Goal: Find specific page/section: Find specific page/section

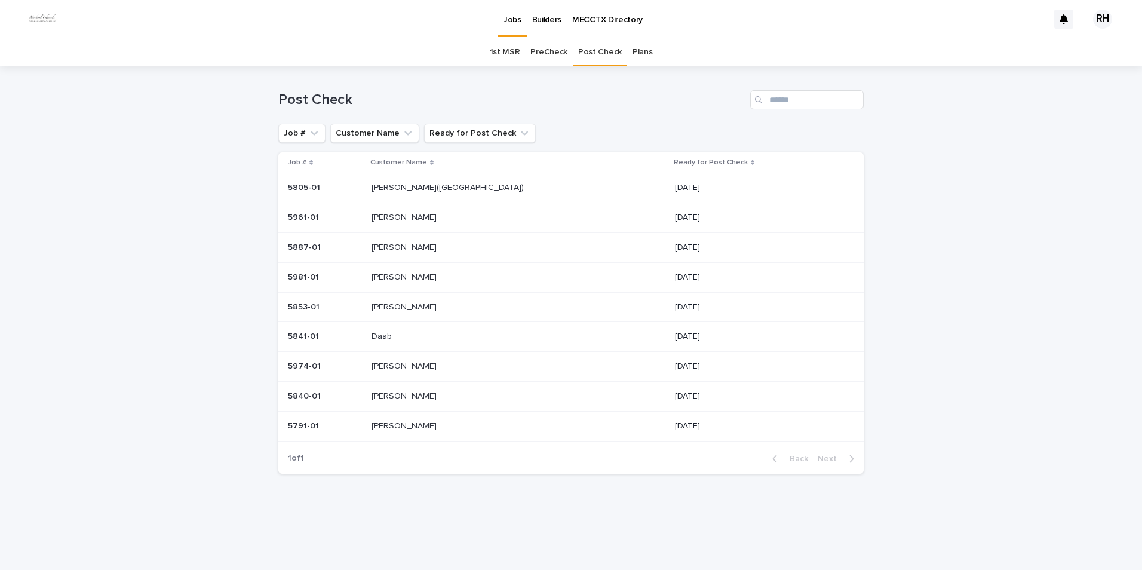
click at [410, 306] on p "[PERSON_NAME]" at bounding box center [404, 306] width 67 height 13
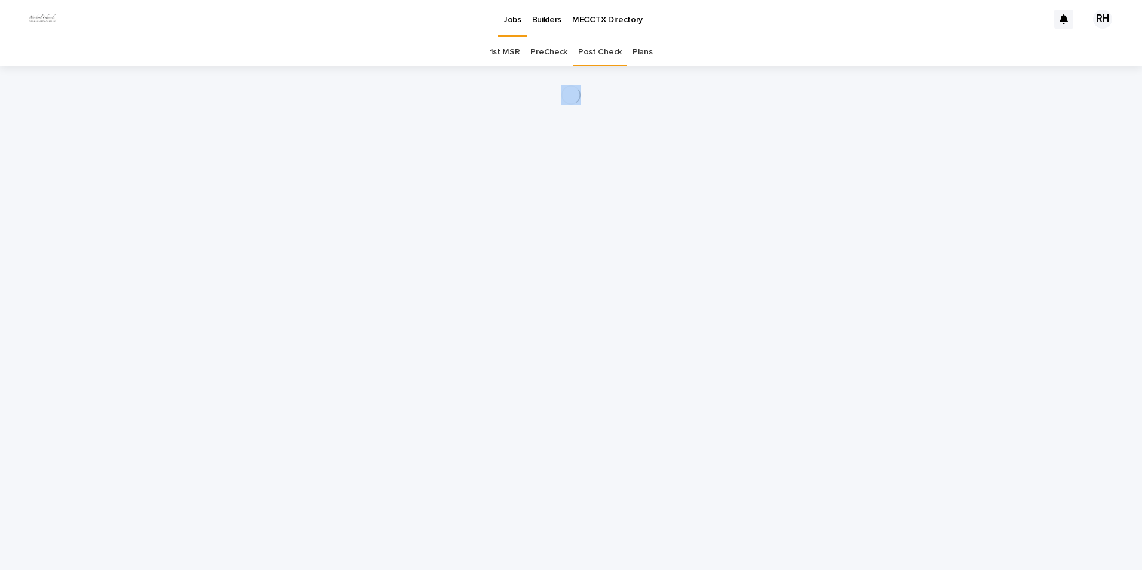
click at [410, 306] on div "Loading... Saving… Loading... Saving…" at bounding box center [570, 302] width 597 height 473
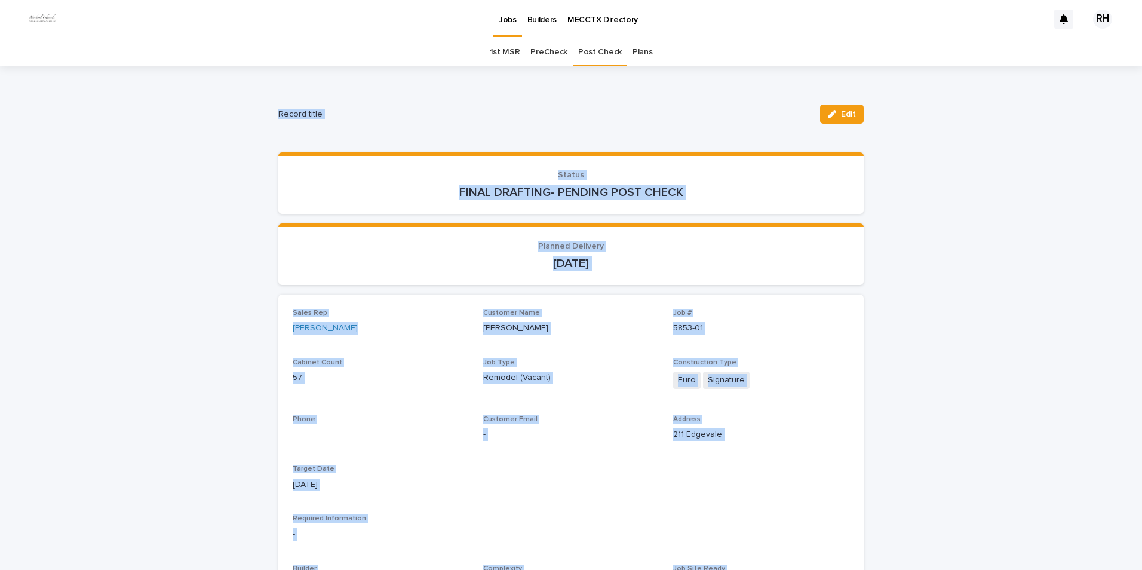
drag, startPoint x: 414, startPoint y: 238, endPoint x: 418, endPoint y: 214, distance: 24.1
click at [416, 238] on section "Planned Delivery [DATE]" at bounding box center [570, 253] width 585 height 61
click at [410, 195] on p "FINAL DRAFTING- PENDING POST CHECK" at bounding box center [571, 192] width 556 height 14
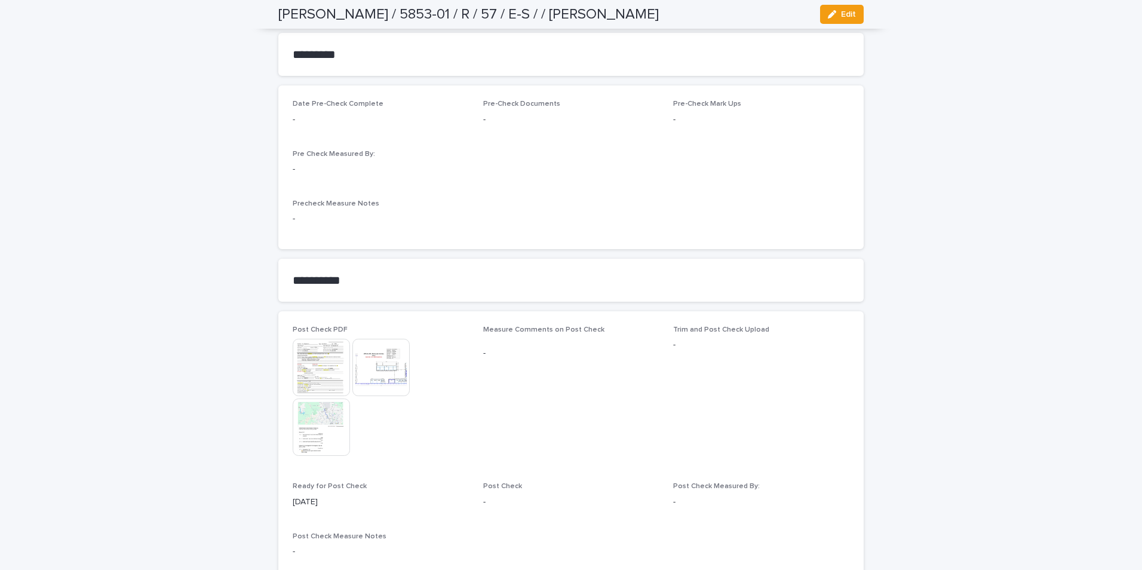
scroll to position [955, 0]
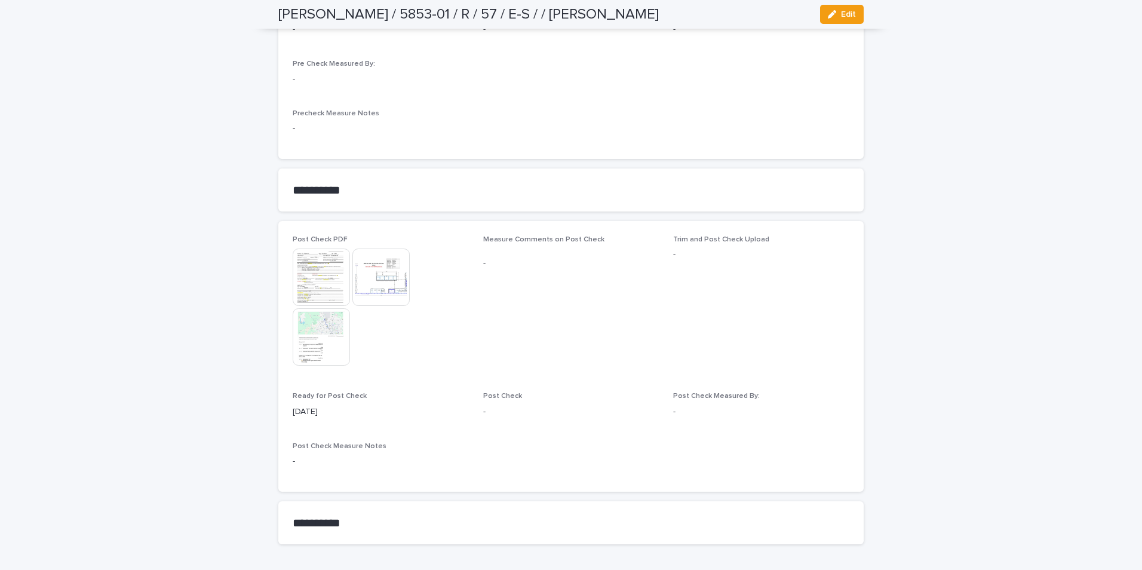
click at [326, 278] on img at bounding box center [321, 276] width 57 height 57
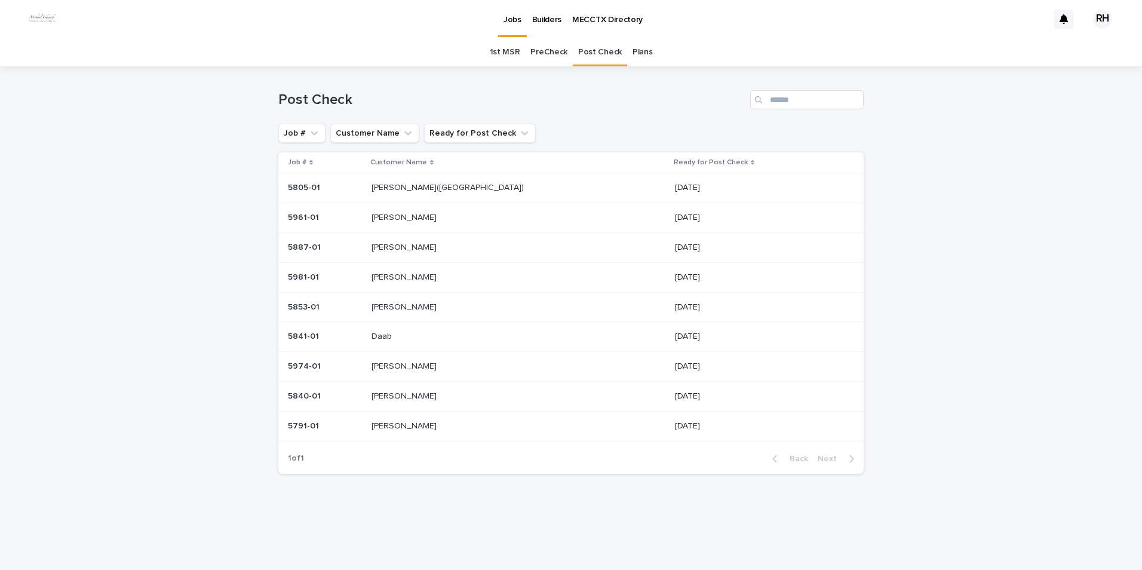
click at [408, 304] on p "[PERSON_NAME]" at bounding box center [404, 306] width 67 height 13
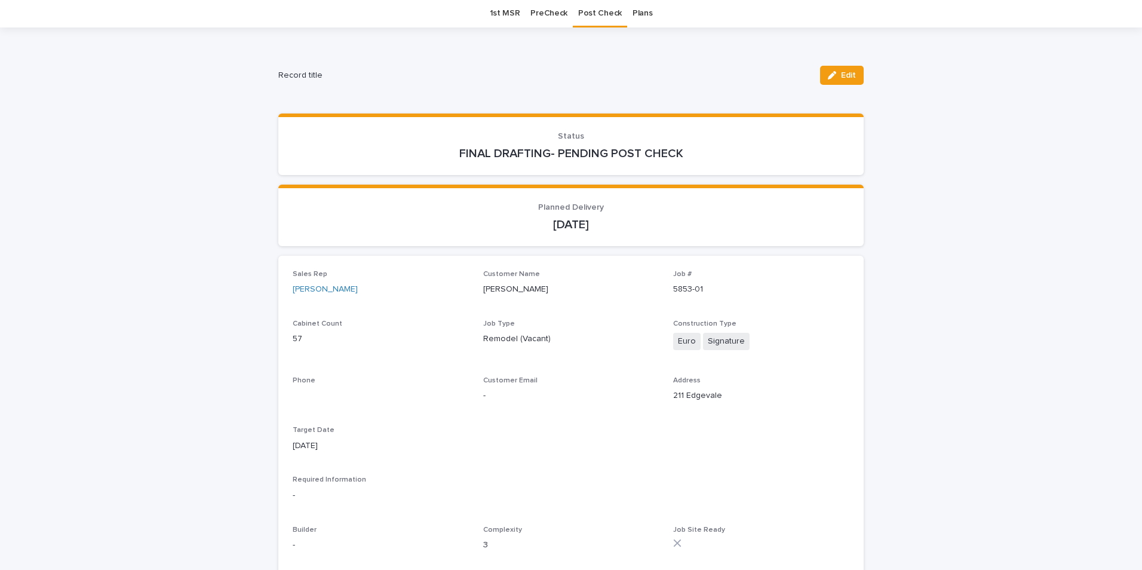
scroll to position [60, 0]
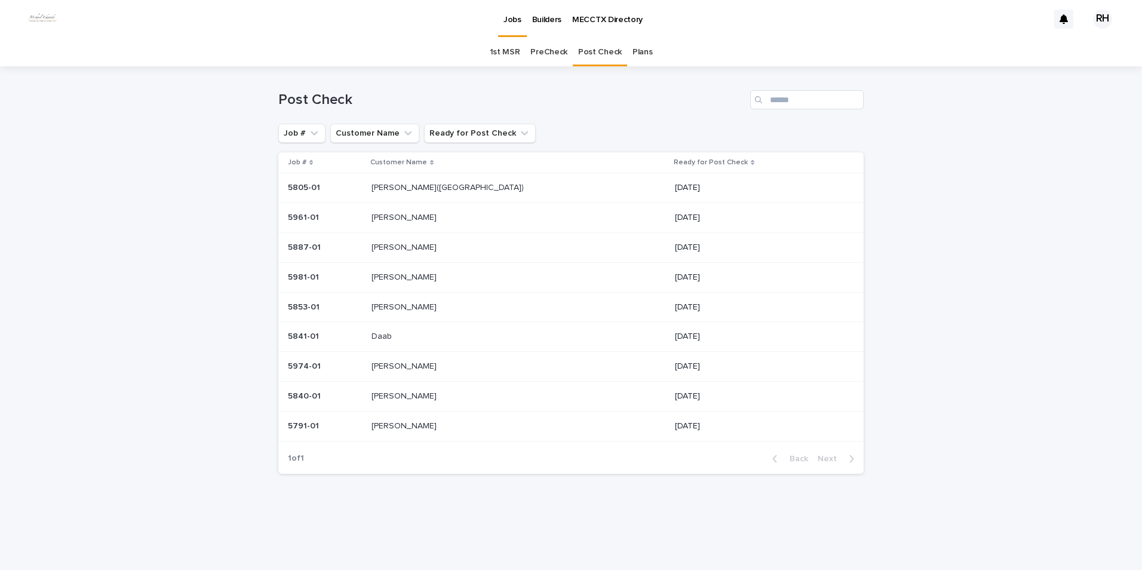
click at [411, 187] on p "[PERSON_NAME]([GEOGRAPHIC_DATA])" at bounding box center [448, 186] width 155 height 13
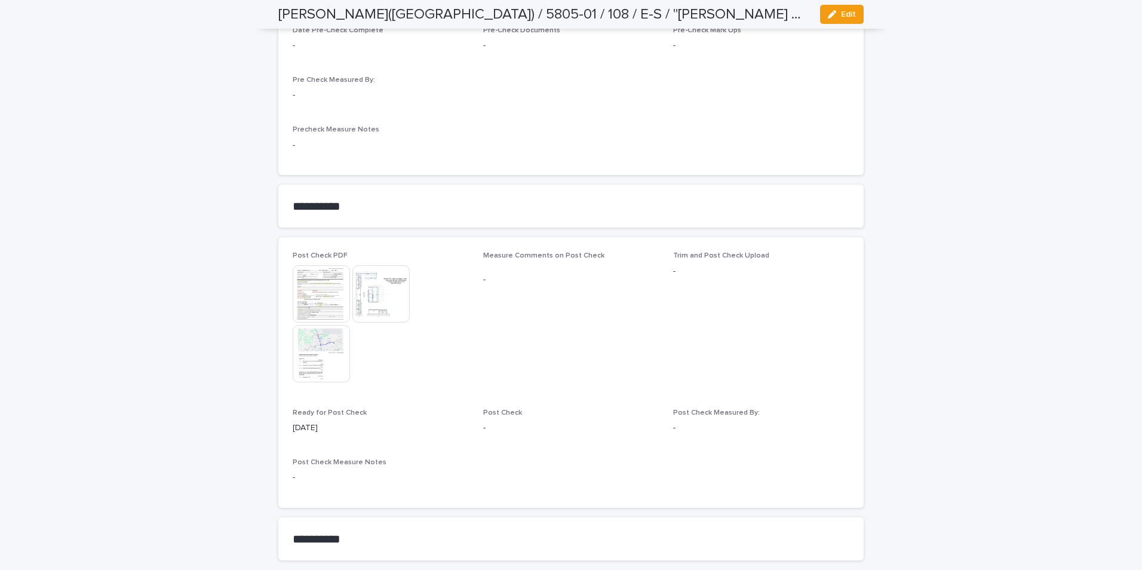
scroll to position [1134, 0]
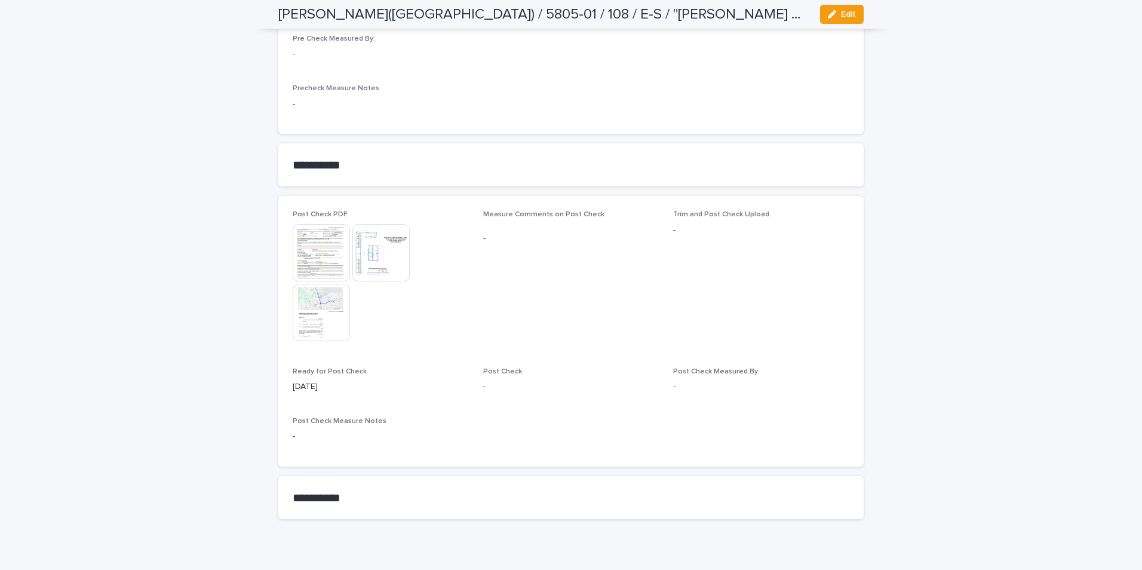
click at [326, 256] on img at bounding box center [321, 252] width 57 height 57
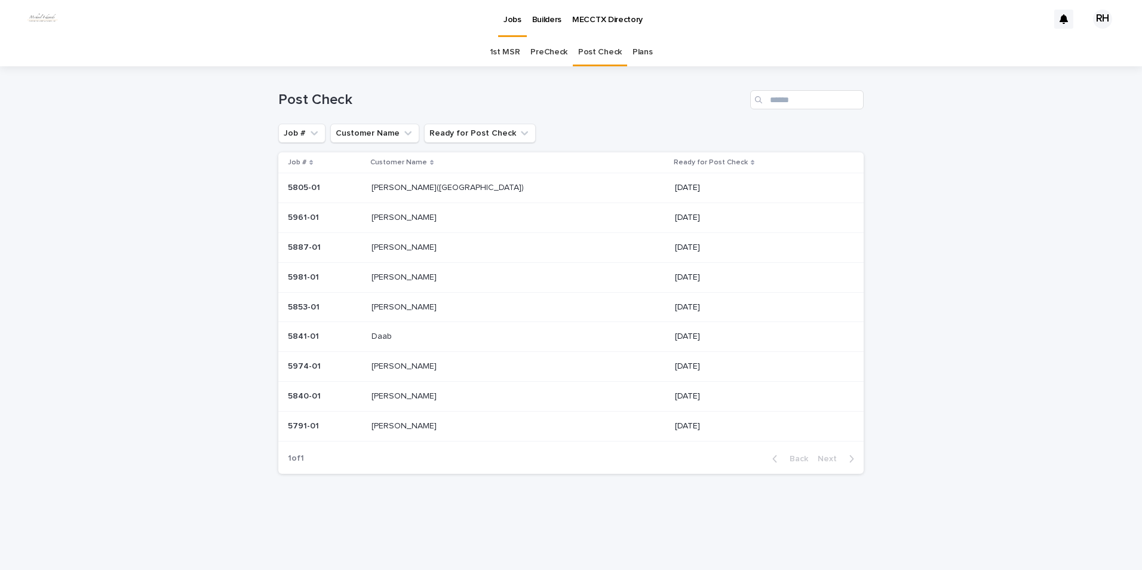
click at [408, 421] on p "[PERSON_NAME]" at bounding box center [404, 425] width 67 height 13
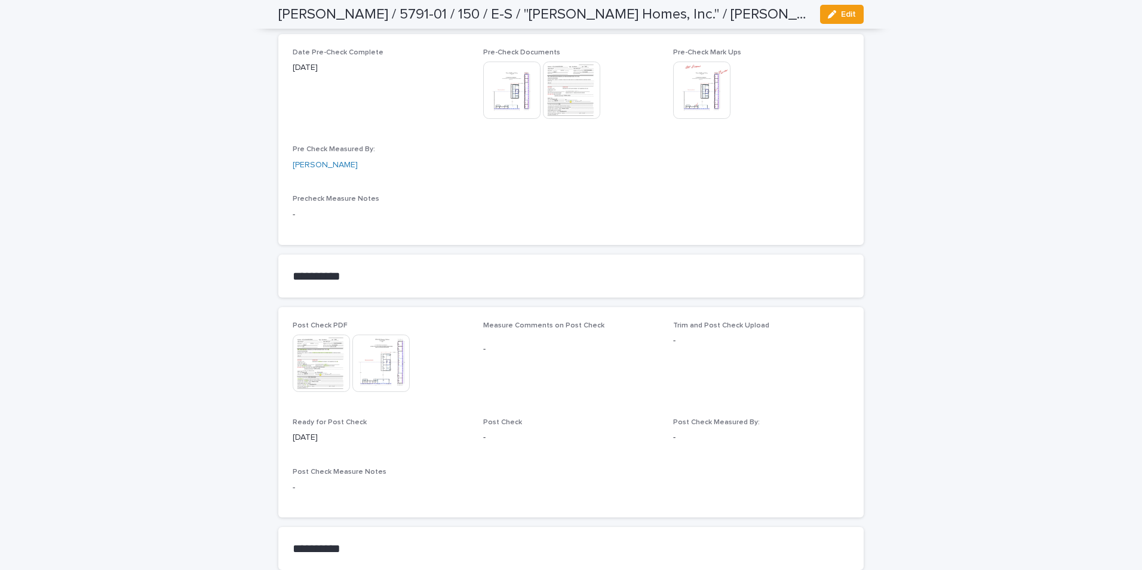
scroll to position [1015, 0]
click at [306, 350] on img at bounding box center [321, 359] width 57 height 57
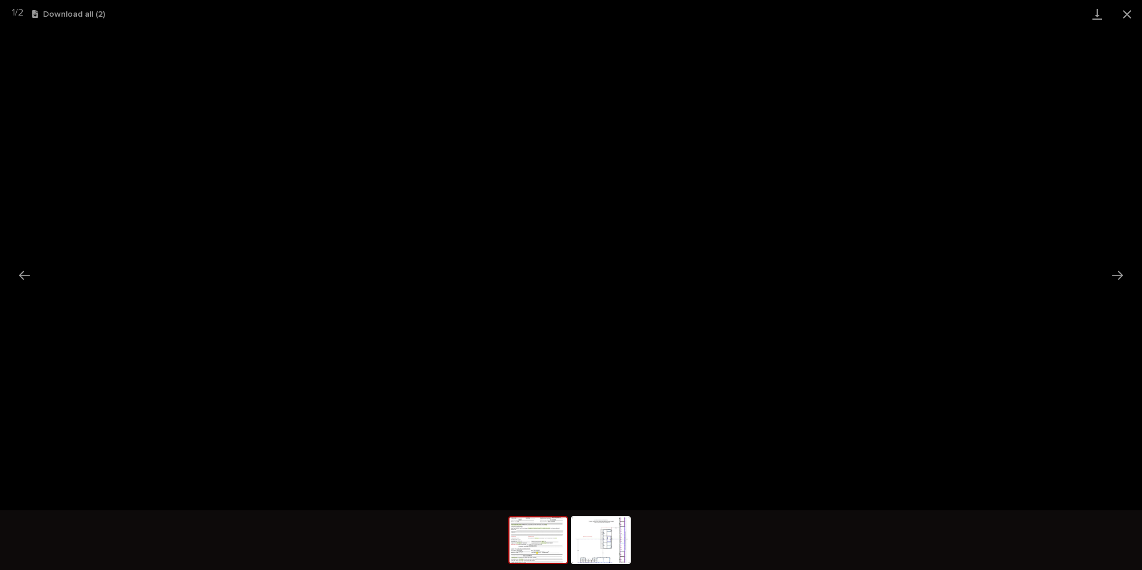
click at [1126, 11] on button "Close gallery" at bounding box center [1127, 14] width 30 height 28
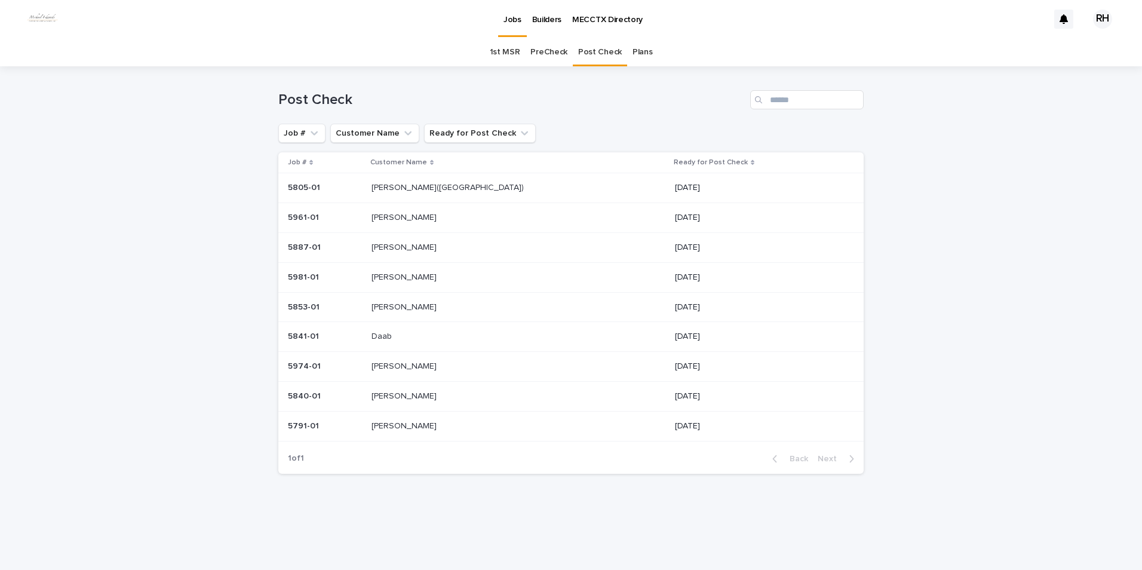
click at [407, 367] on p "[PERSON_NAME]" at bounding box center [404, 365] width 67 height 13
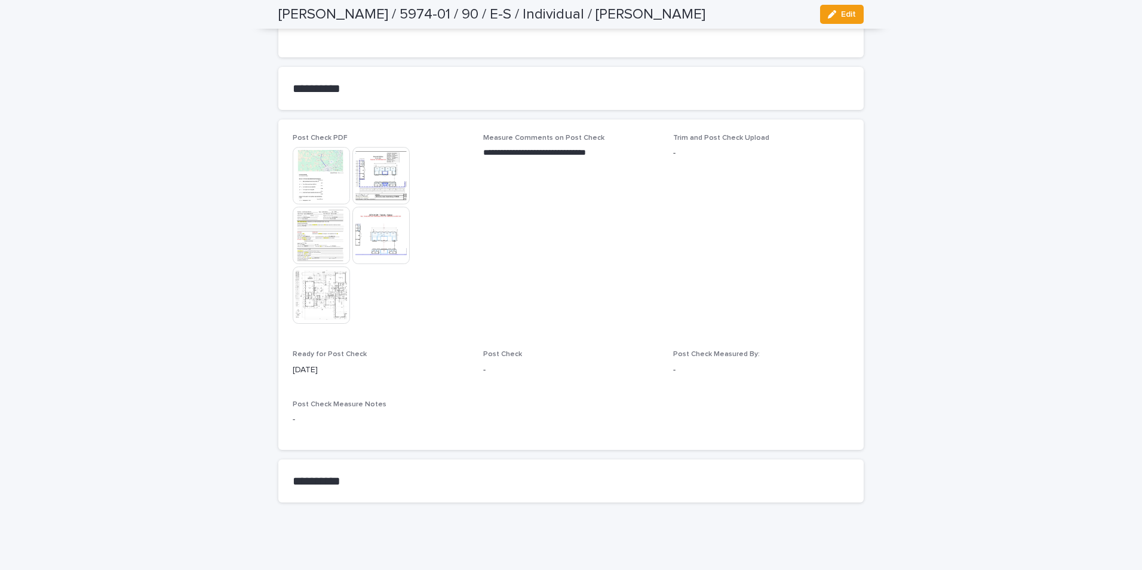
scroll to position [1059, 0]
click at [317, 235] on img at bounding box center [321, 233] width 57 height 57
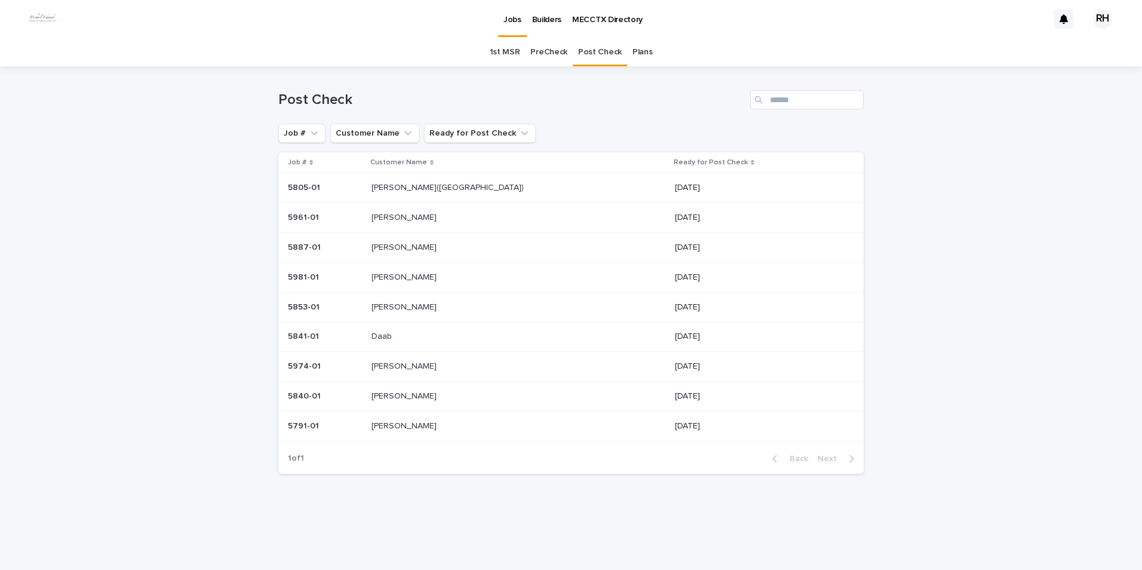
click at [394, 336] on p "Daab" at bounding box center [382, 335] width 23 height 13
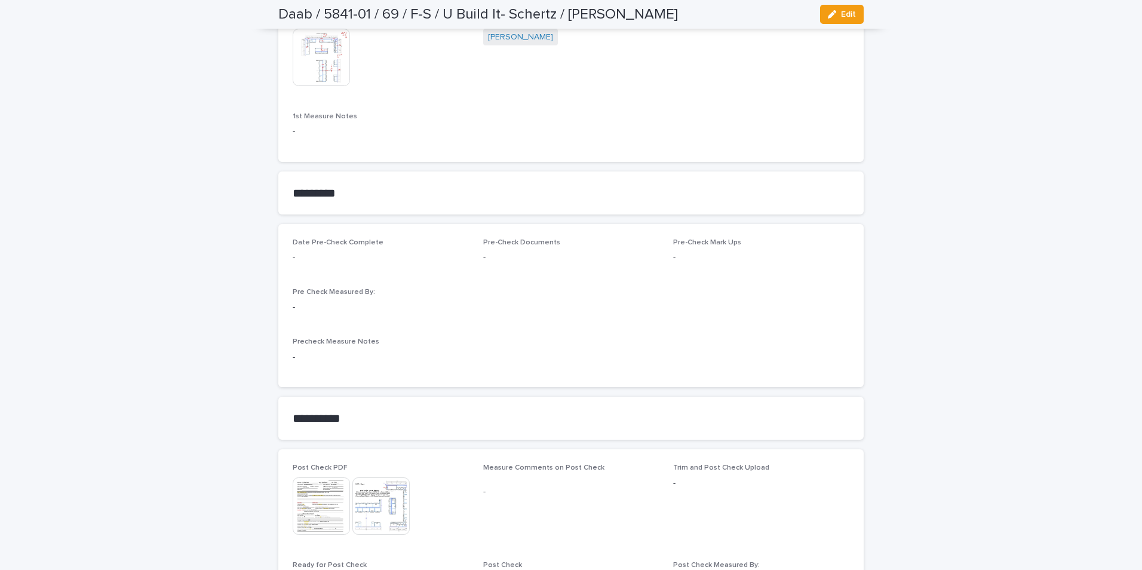
scroll to position [955, 0]
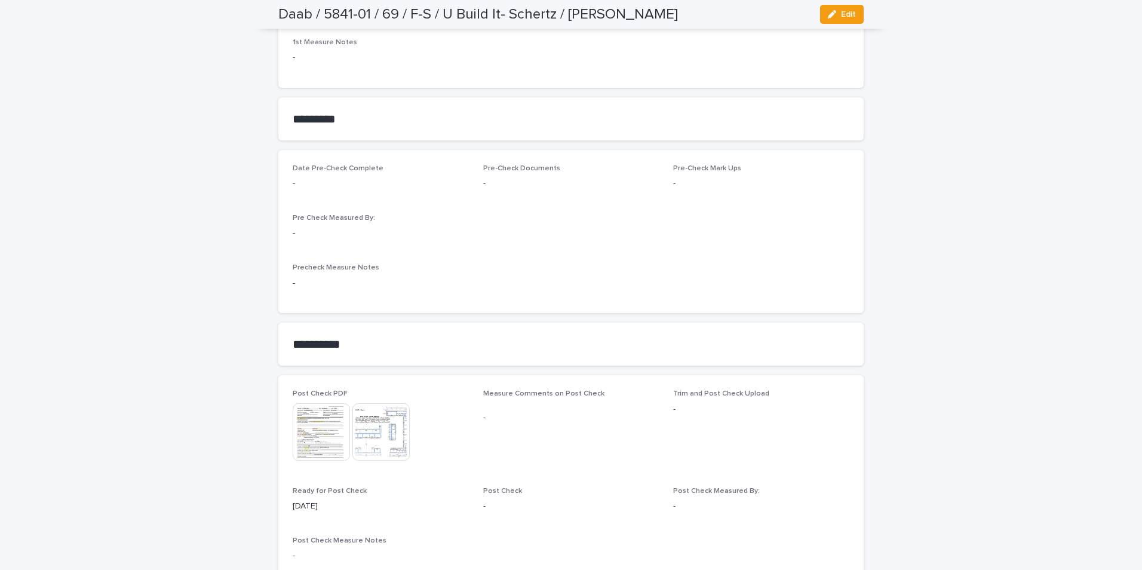
click at [318, 438] on img at bounding box center [321, 431] width 57 height 57
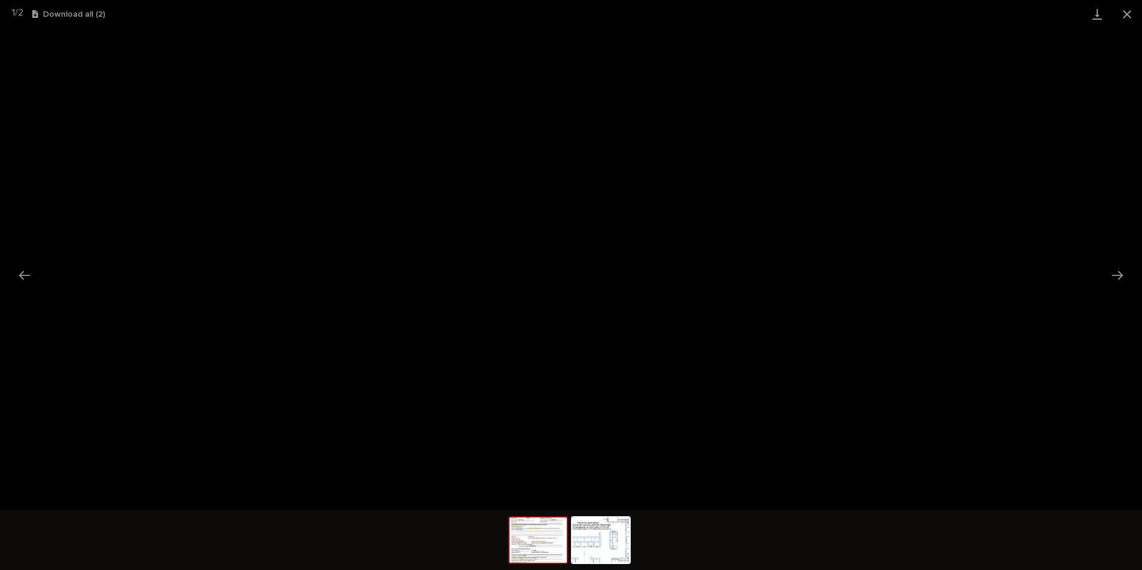
drag, startPoint x: 1128, startPoint y: 14, endPoint x: 1108, endPoint y: 26, distance: 23.4
click at [1125, 16] on button "Close gallery" at bounding box center [1127, 14] width 30 height 28
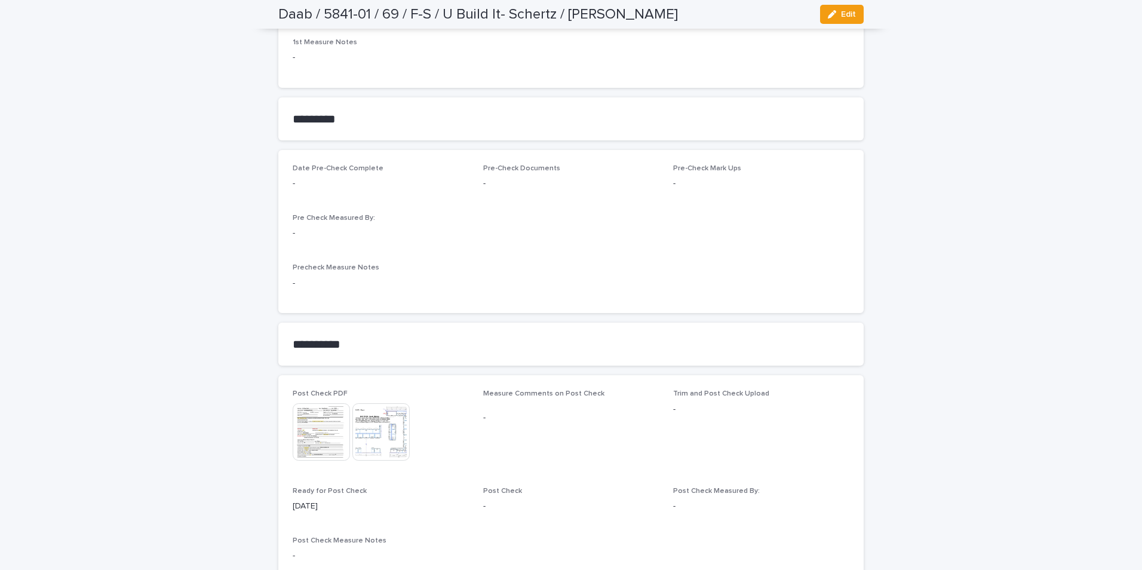
click at [370, 438] on img at bounding box center [380, 431] width 57 height 57
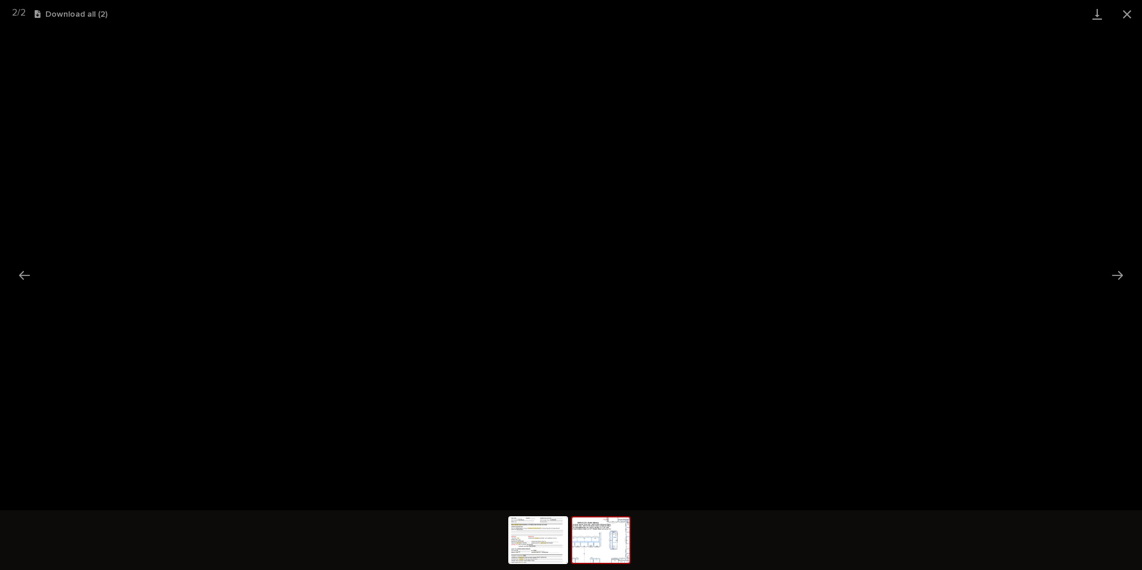
click at [1127, 11] on button "Close gallery" at bounding box center [1127, 14] width 30 height 28
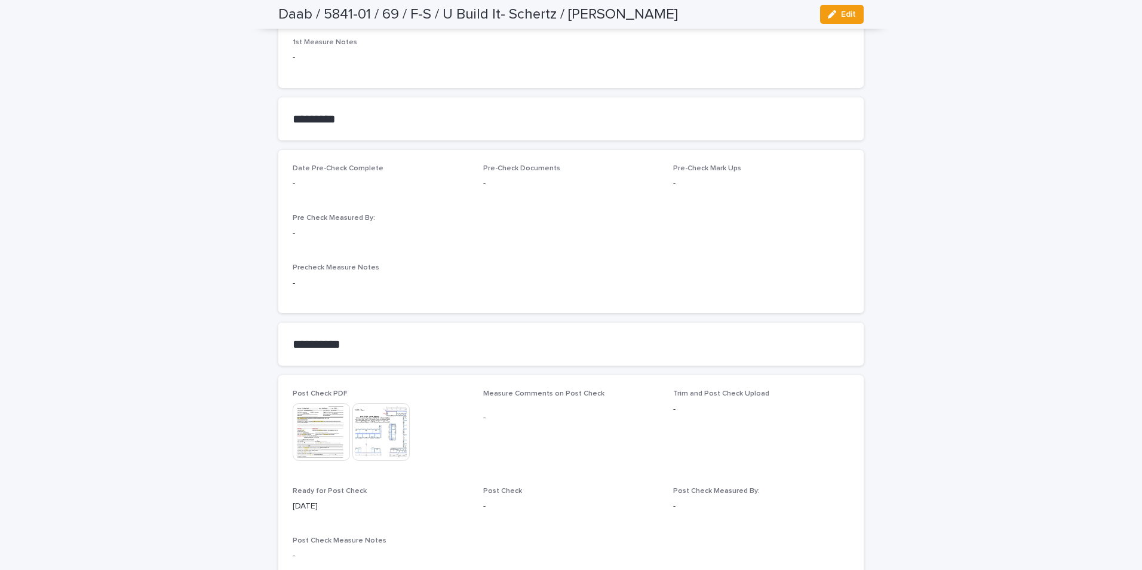
click at [307, 425] on img at bounding box center [321, 431] width 57 height 57
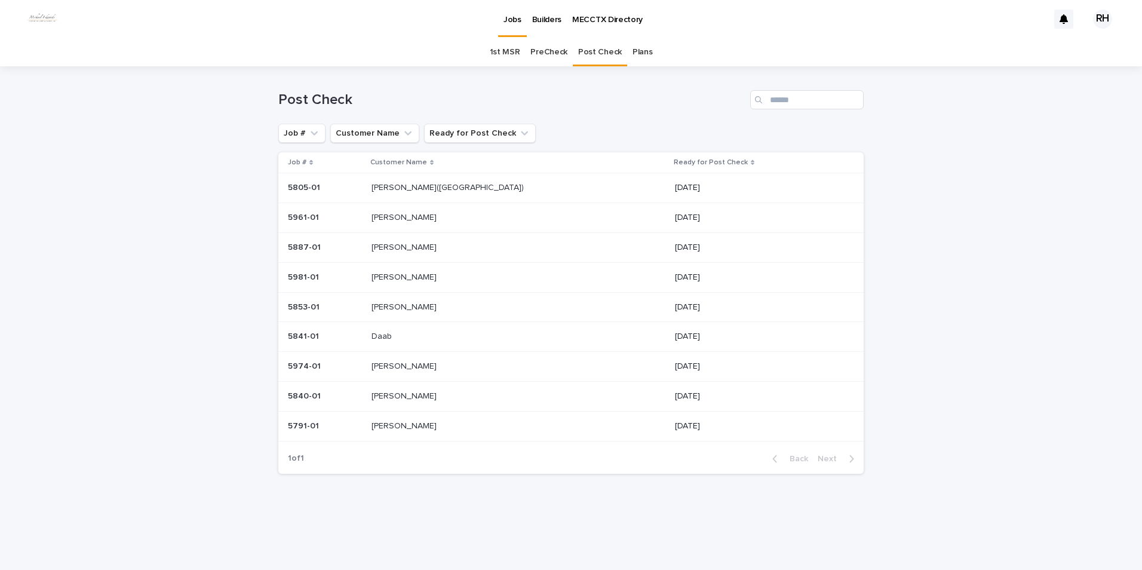
click at [394, 336] on p "Daab" at bounding box center [382, 335] width 23 height 13
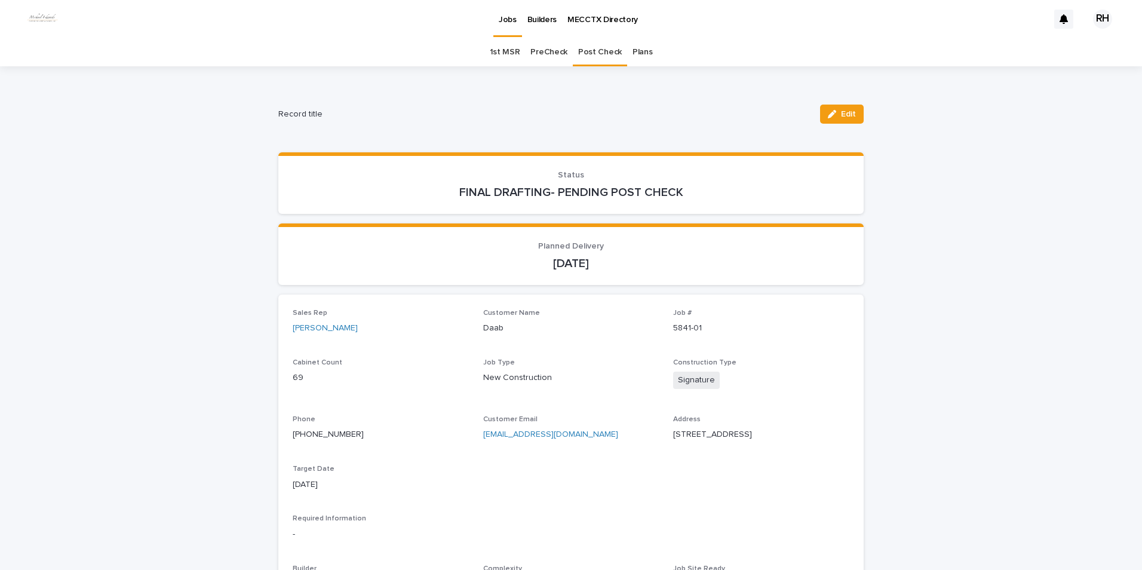
scroll to position [38, 0]
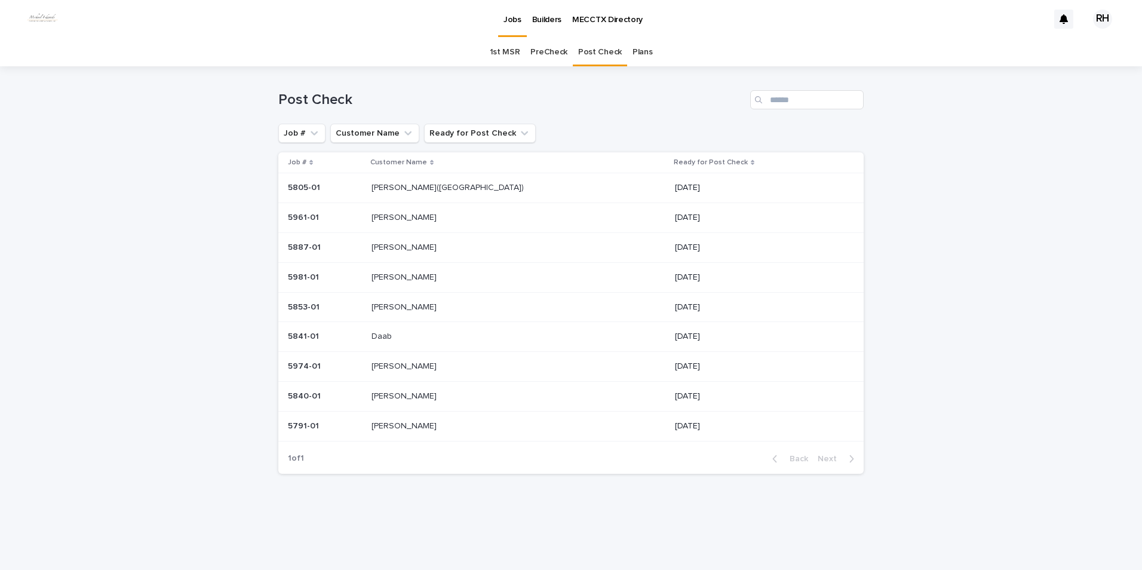
click at [406, 275] on p "[PERSON_NAME]" at bounding box center [404, 276] width 67 height 13
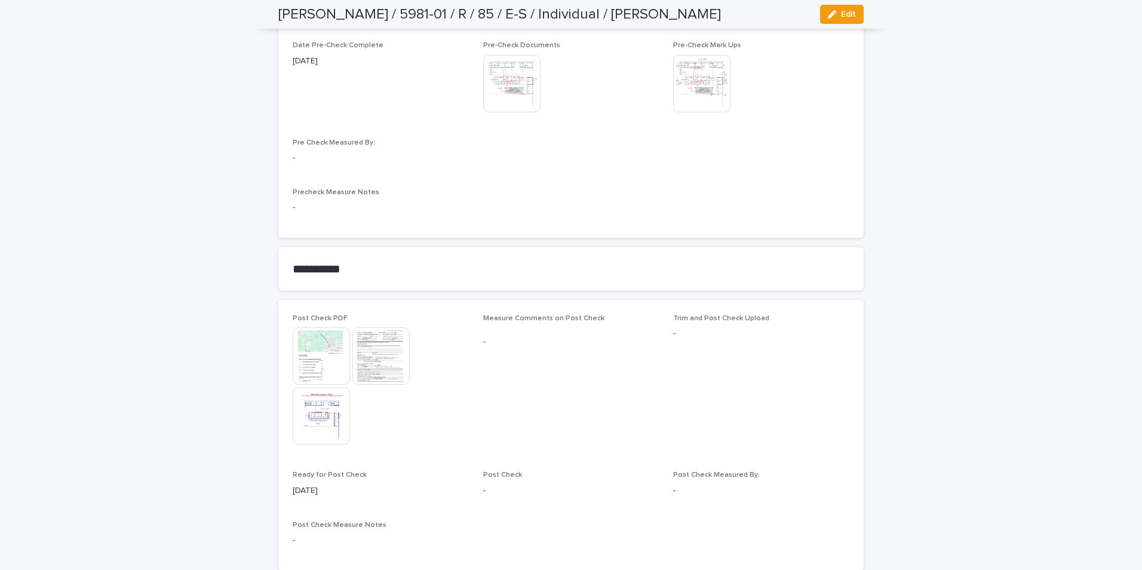
scroll to position [1254, 0]
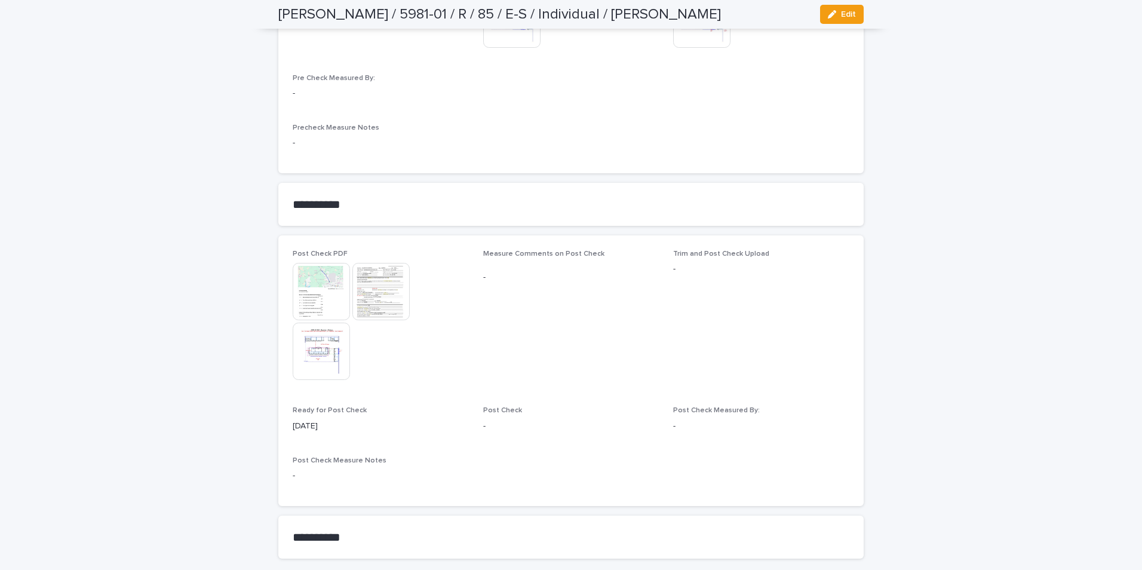
click at [318, 339] on img at bounding box center [321, 350] width 57 height 57
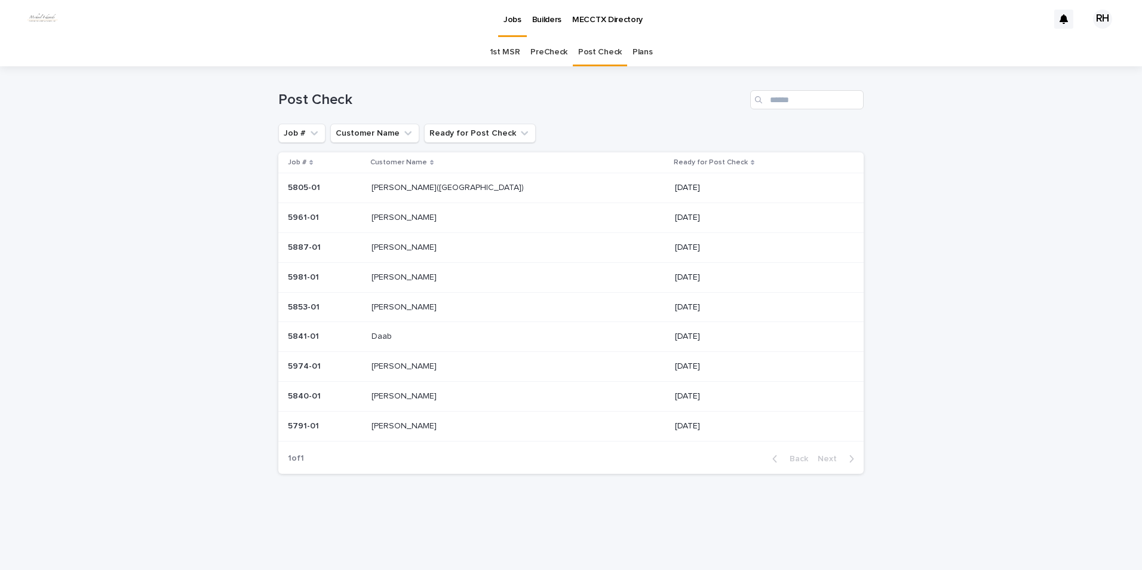
click at [394, 334] on p "Daab" at bounding box center [382, 335] width 23 height 13
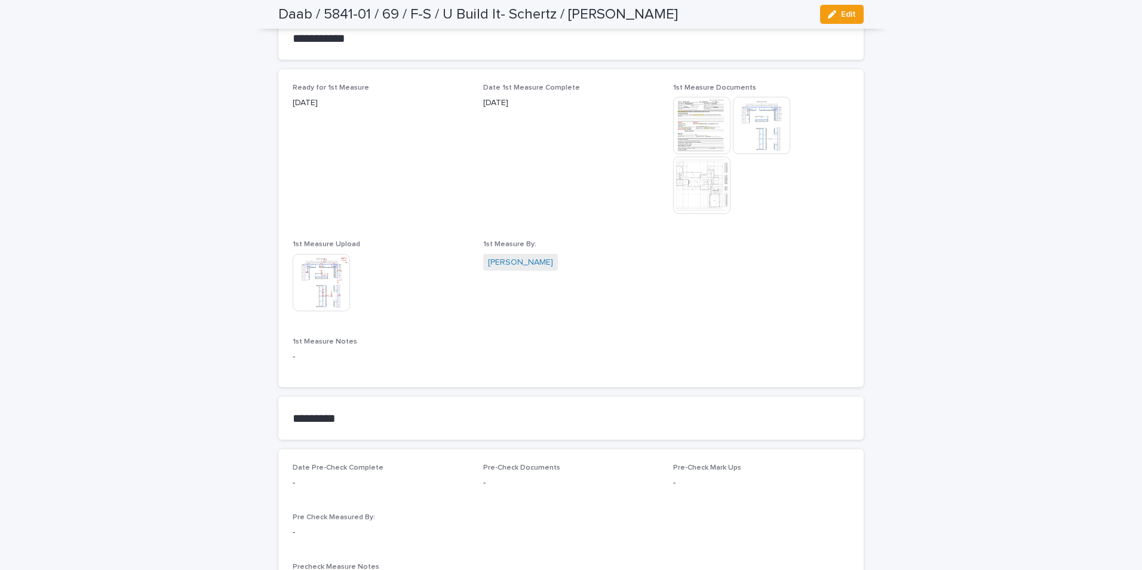
scroll to position [657, 0]
click at [324, 285] on img at bounding box center [321, 281] width 57 height 57
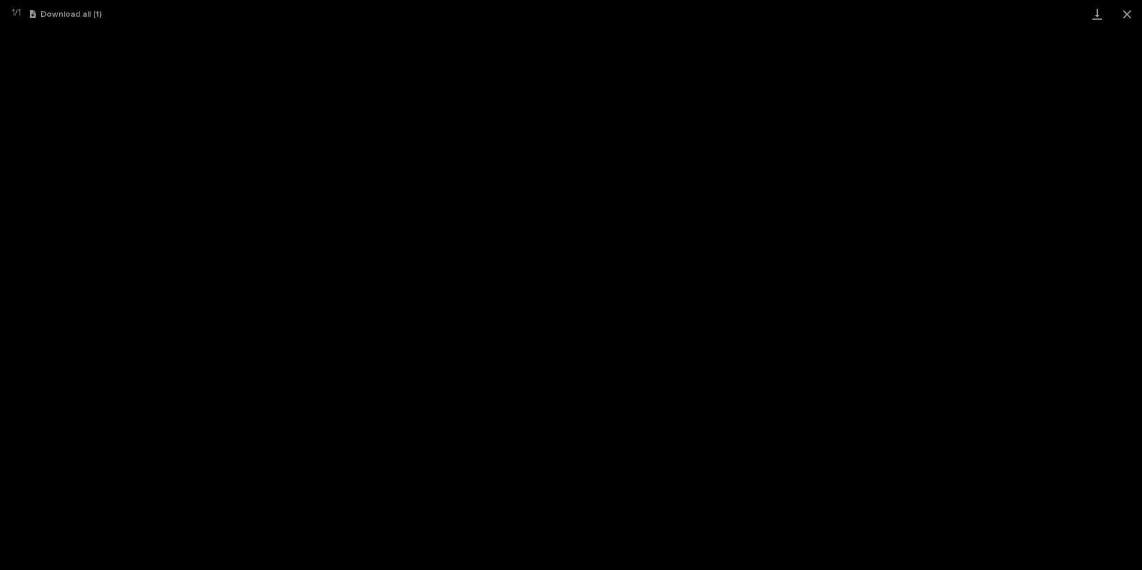
click at [1128, 13] on button "Close gallery" at bounding box center [1127, 14] width 30 height 28
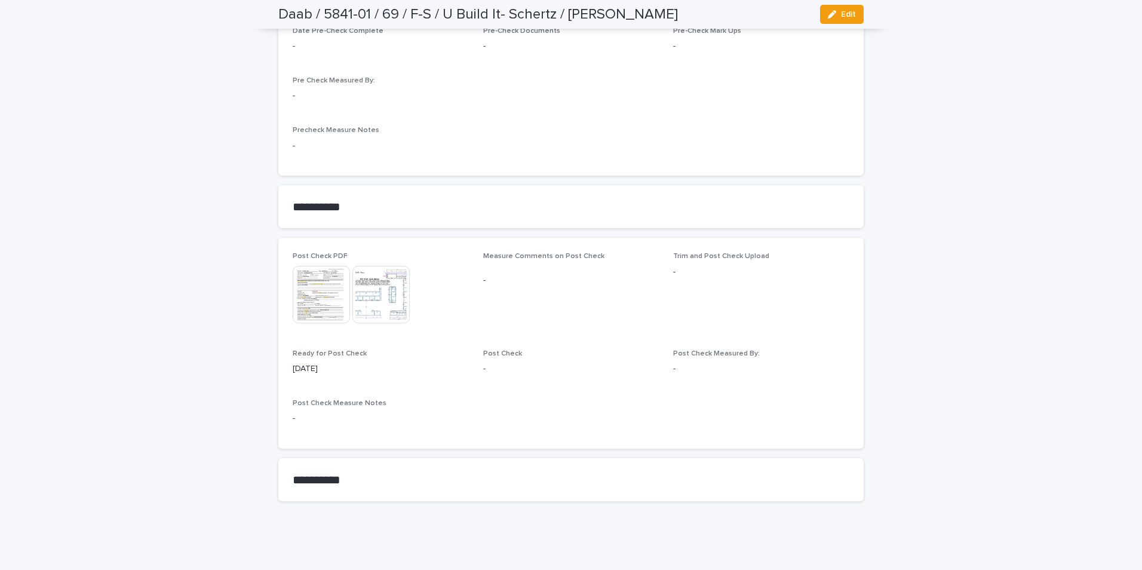
scroll to position [1093, 0]
click at [394, 291] on img at bounding box center [380, 293] width 57 height 57
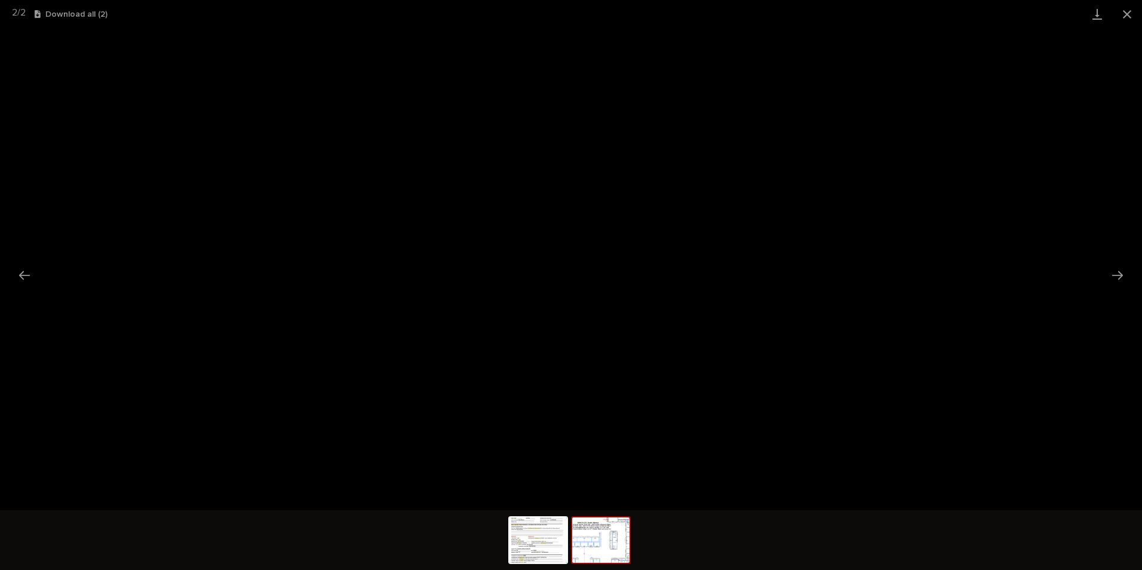
click at [1127, 13] on button "Close gallery" at bounding box center [1127, 14] width 30 height 28
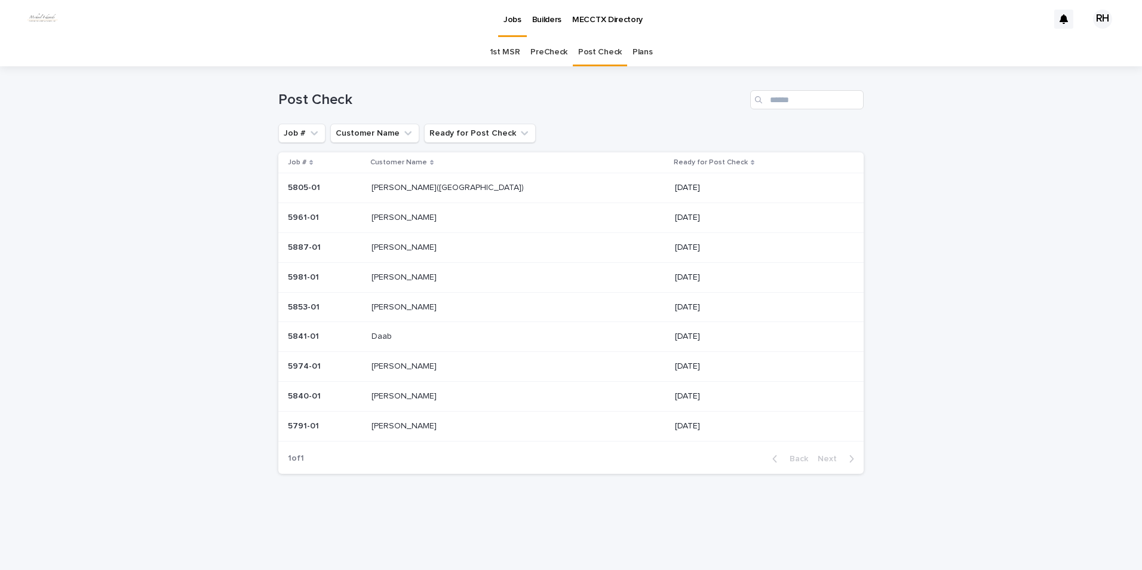
click at [394, 337] on p "Daab" at bounding box center [382, 335] width 23 height 13
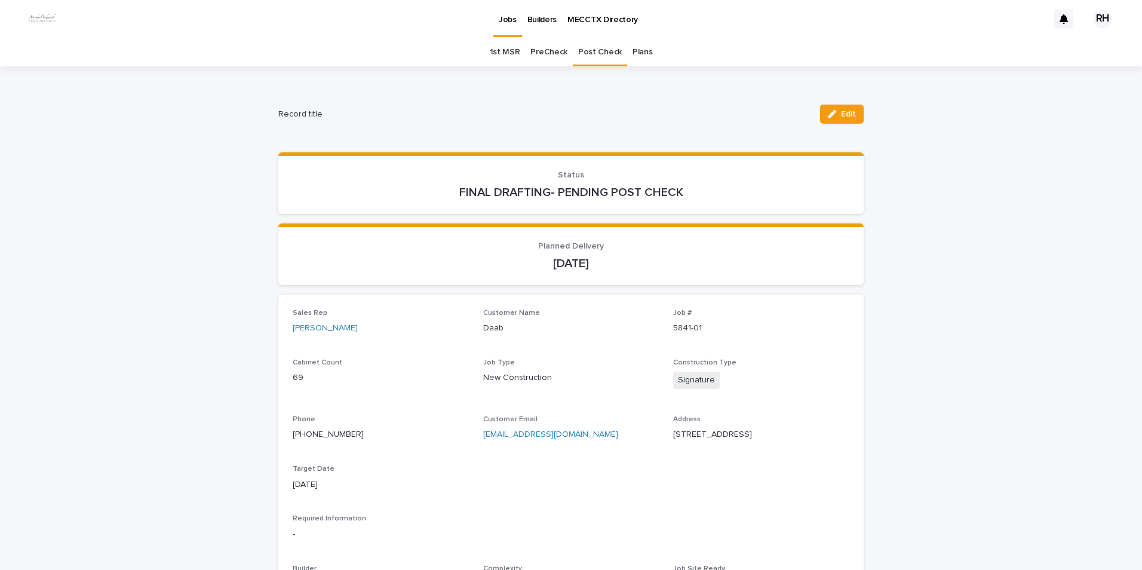
scroll to position [38, 0]
